Goal: Task Accomplishment & Management: Manage account settings

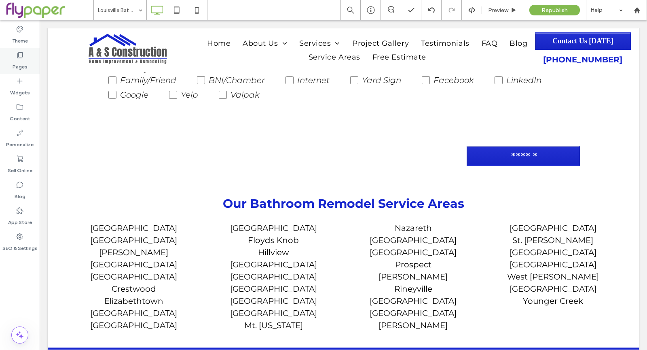
click at [7, 63] on div "Pages" at bounding box center [20, 61] width 40 height 26
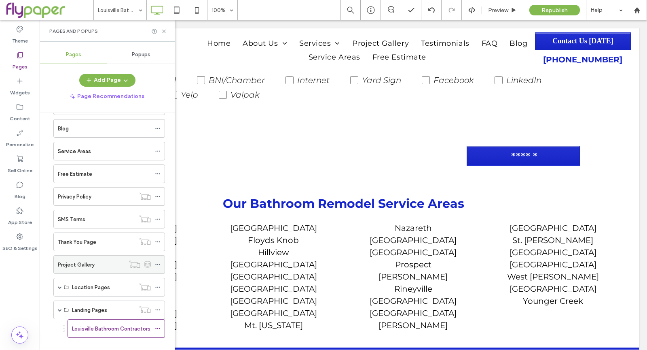
scroll to position [149, 0]
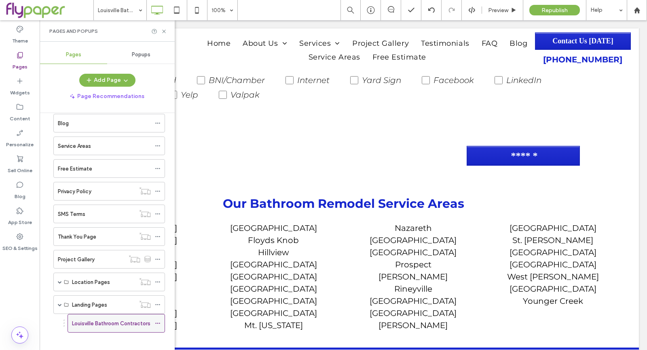
click at [157, 320] on icon at bounding box center [158, 323] width 6 height 6
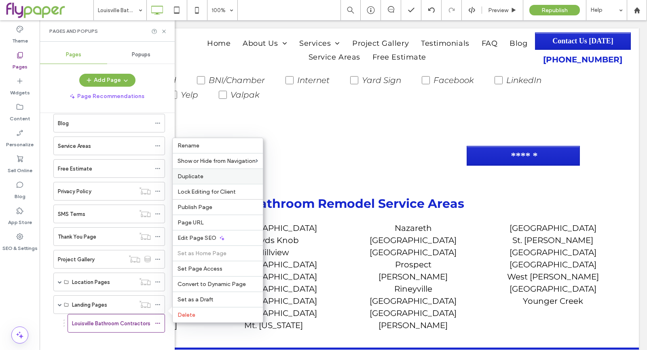
click at [183, 184] on div "Duplicate" at bounding box center [218, 175] width 90 height 15
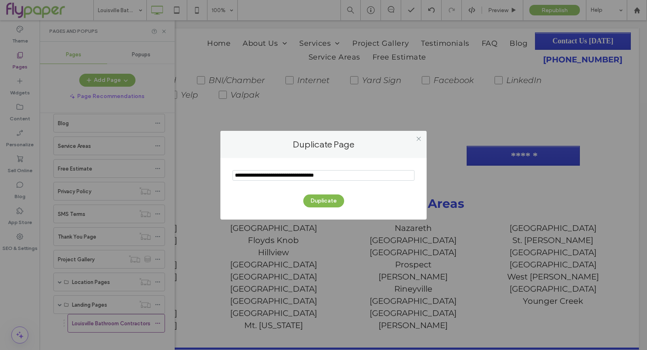
click at [299, 173] on input "notEmpty" at bounding box center [324, 175] width 182 height 11
type input "**********"
click at [322, 197] on button "Duplicate" at bounding box center [323, 200] width 41 height 13
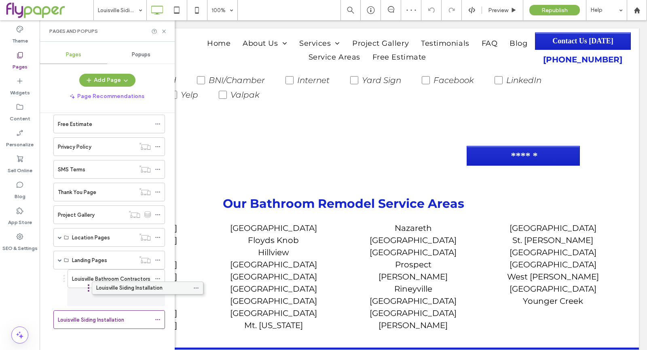
scroll to position [189, 0]
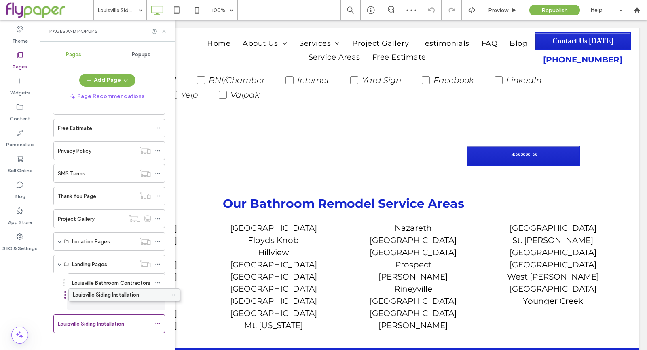
drag, startPoint x: 66, startPoint y: 296, endPoint x: 83, endPoint y: 297, distance: 17.0
click at [154, 316] on div "Louisville Siding Installation" at bounding box center [109, 323] width 112 height 19
drag, startPoint x: 155, startPoint y: 316, endPoint x: 172, endPoint y: 316, distance: 17.0
click at [155, 316] on div "Louisville Siding Installation" at bounding box center [109, 323] width 112 height 19
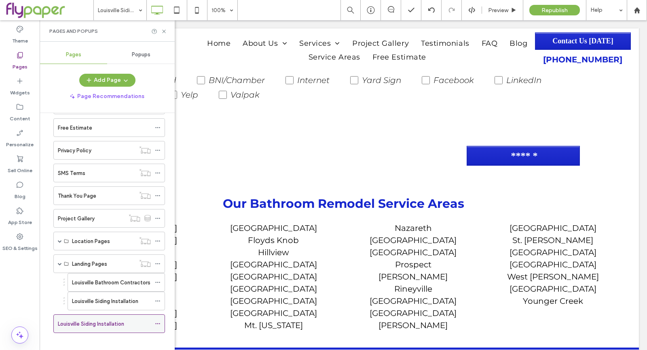
click at [159, 320] on icon at bounding box center [158, 323] width 6 height 6
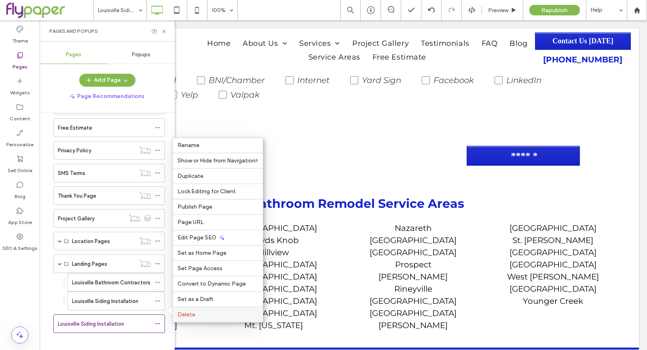
click at [186, 315] on span "Delete" at bounding box center [187, 314] width 18 height 7
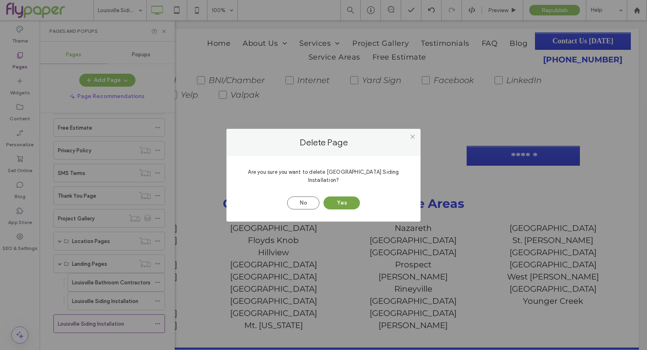
click at [342, 198] on button "Yes" at bounding box center [342, 202] width 36 height 13
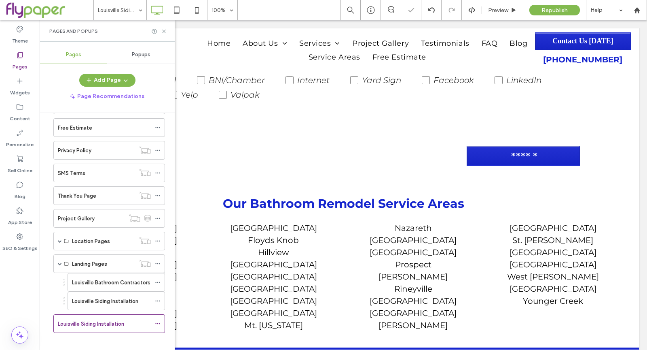
scroll to position [167, 0]
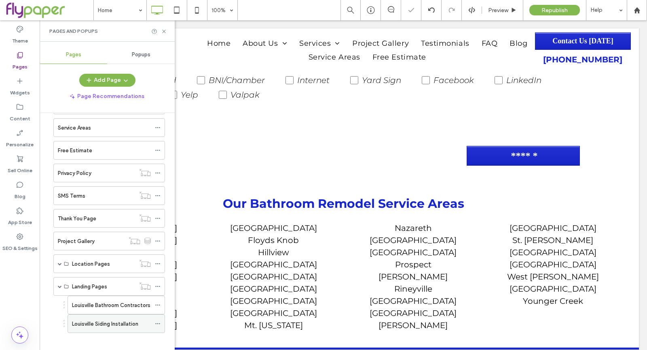
click at [115, 321] on div "Louisville Siding Installation" at bounding box center [111, 323] width 79 height 18
click at [156, 323] on use at bounding box center [157, 323] width 4 height 1
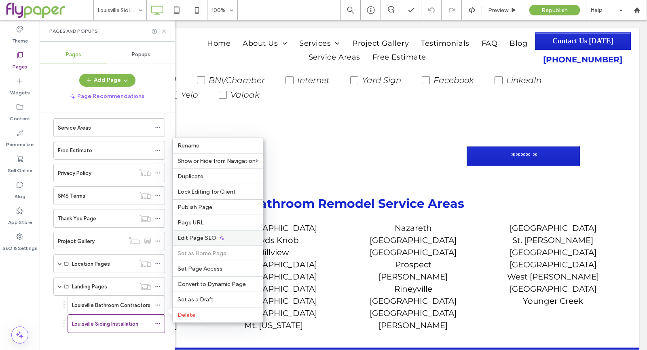
click at [229, 239] on div "Edit Page SEO" at bounding box center [218, 237] width 90 height 15
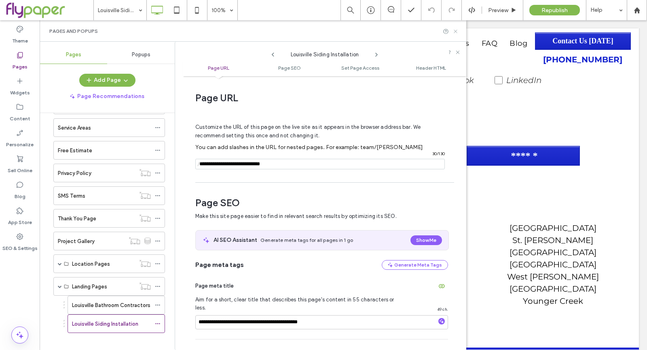
click at [453, 30] on icon at bounding box center [456, 31] width 6 height 6
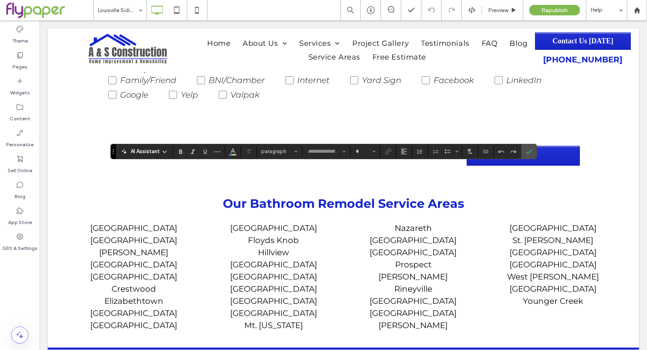
type input "**********"
type input "**"
click at [533, 156] on section at bounding box center [529, 151] width 15 height 15
click at [528, 153] on icon "Confirm" at bounding box center [529, 151] width 6 height 6
